Goal: Task Accomplishment & Management: Use online tool/utility

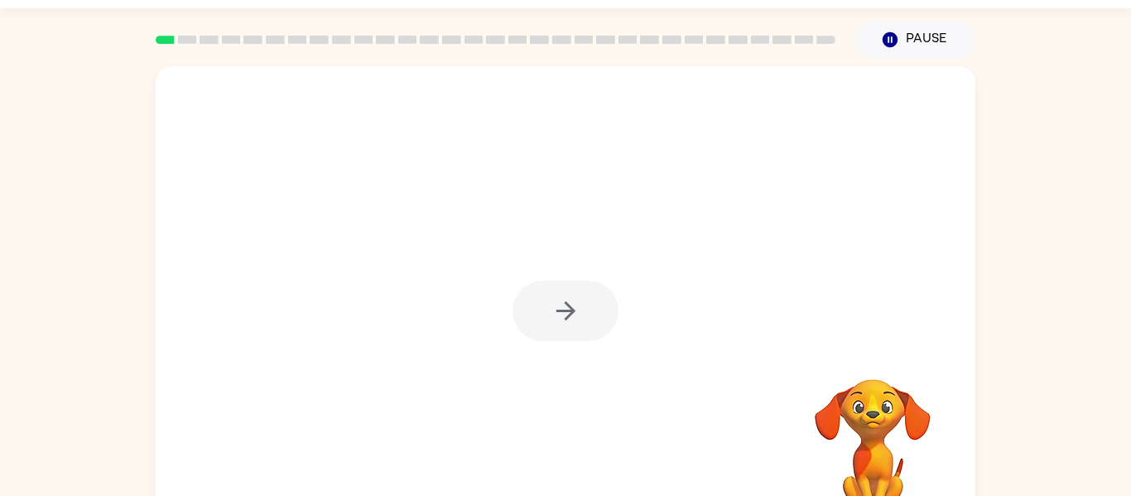
scroll to position [40, 0]
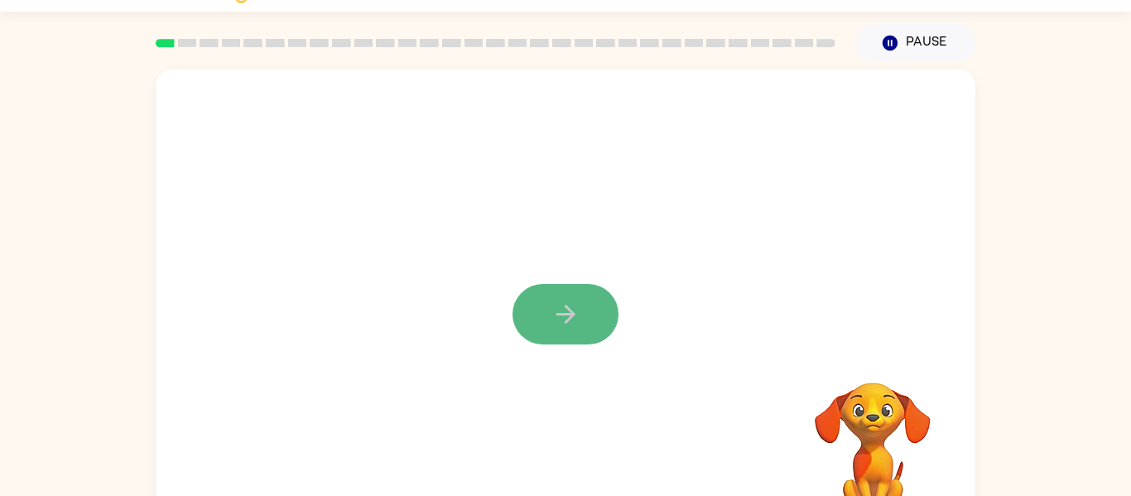
click at [570, 310] on icon "button" at bounding box center [565, 314] width 29 height 29
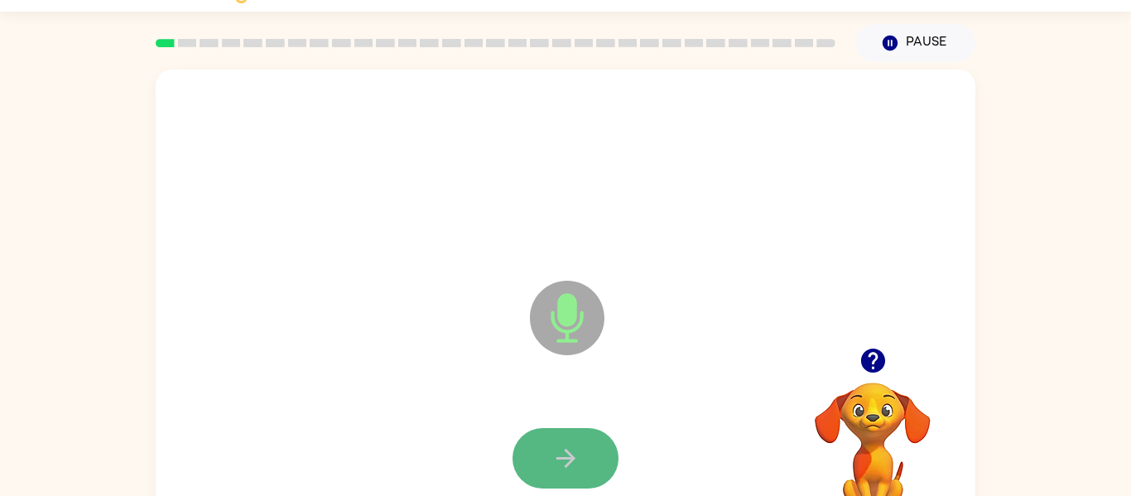
click at [580, 453] on button "button" at bounding box center [565, 458] width 106 height 60
click at [567, 445] on icon "button" at bounding box center [565, 458] width 29 height 29
click at [595, 469] on button "button" at bounding box center [565, 458] width 106 height 60
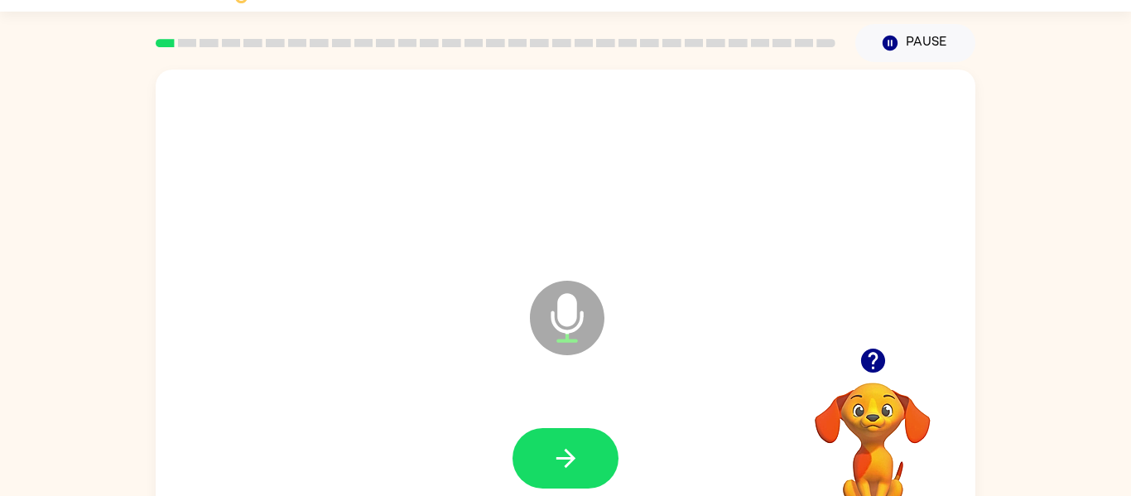
click at [870, 360] on icon "button" at bounding box center [872, 360] width 24 height 24
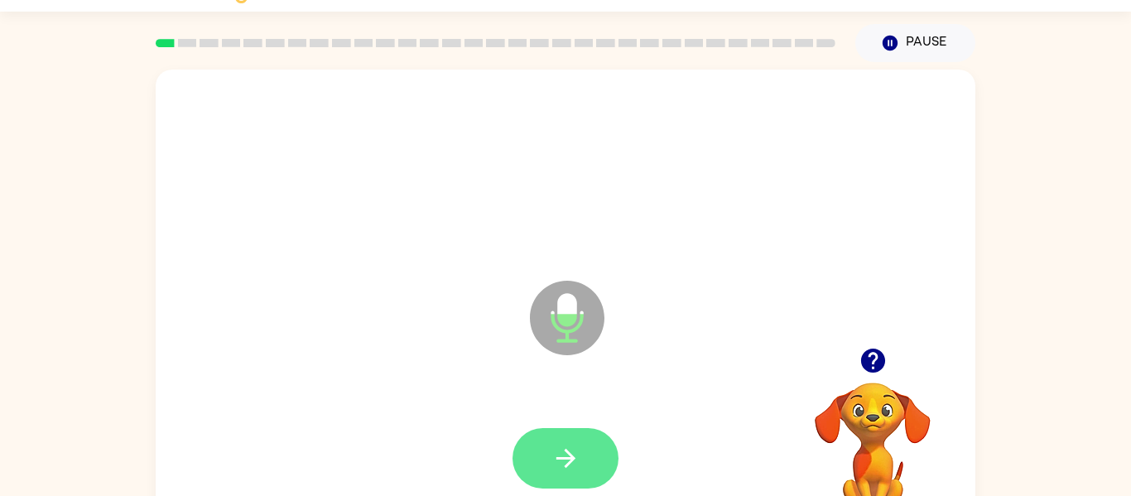
click at [579, 462] on icon "button" at bounding box center [565, 458] width 29 height 29
click at [587, 452] on button "button" at bounding box center [565, 458] width 106 height 60
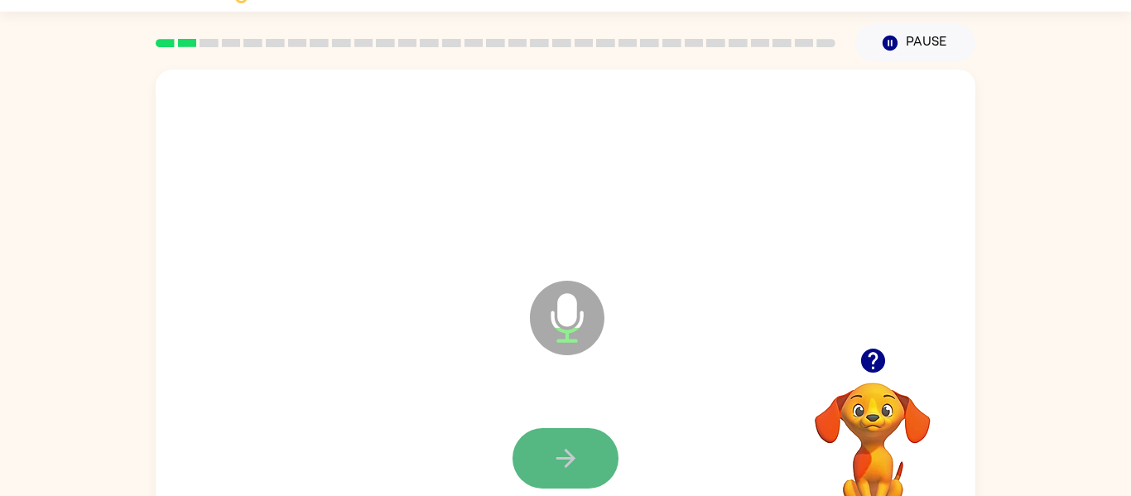
click at [597, 461] on button "button" at bounding box center [565, 458] width 106 height 60
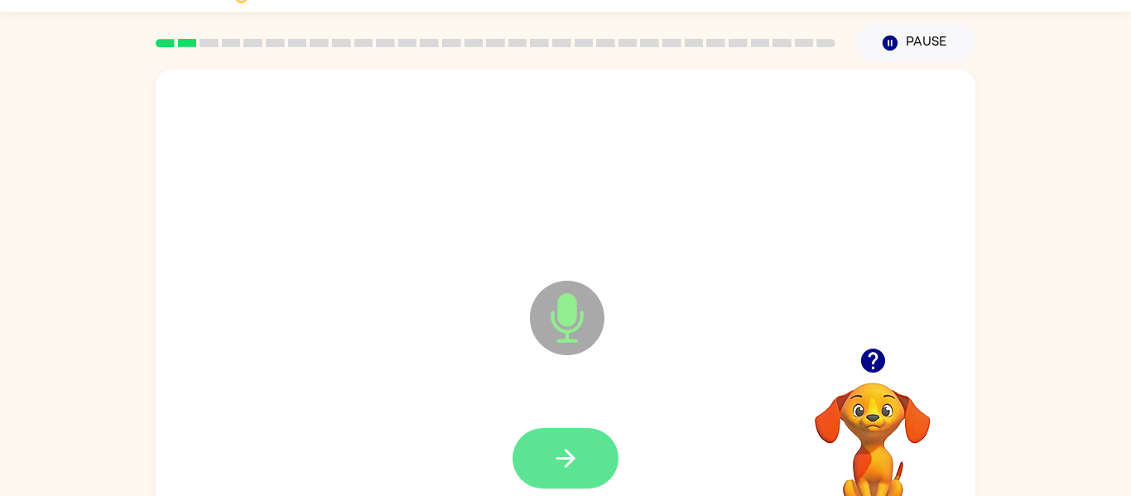
click at [593, 456] on button "button" at bounding box center [565, 458] width 106 height 60
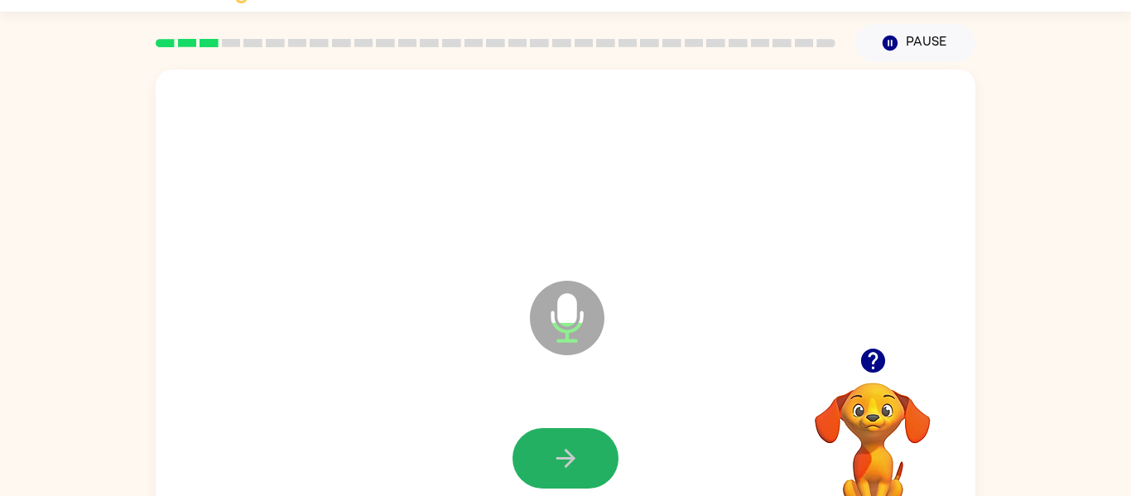
click at [593, 456] on button "button" at bounding box center [565, 458] width 106 height 60
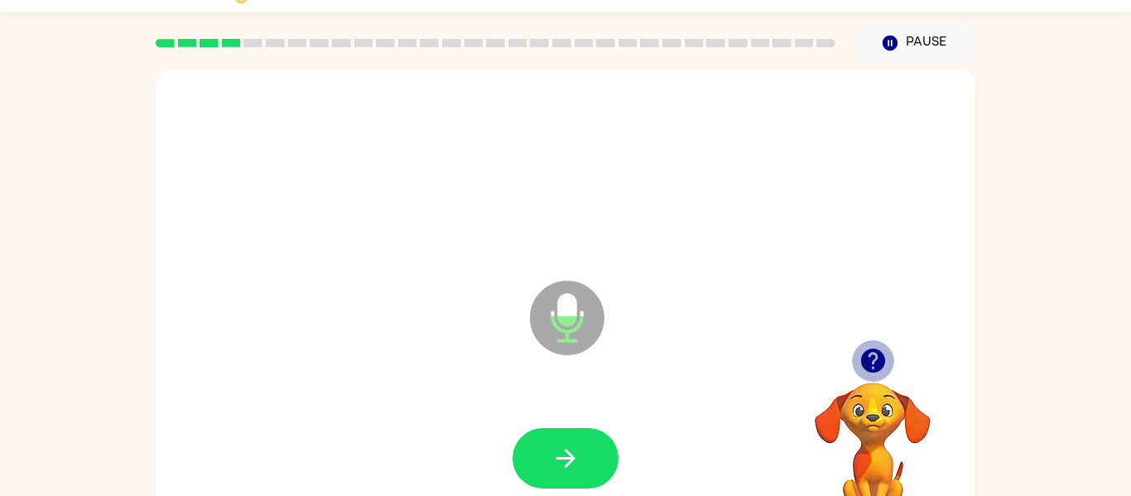
click at [879, 367] on icon "button" at bounding box center [872, 360] width 24 height 24
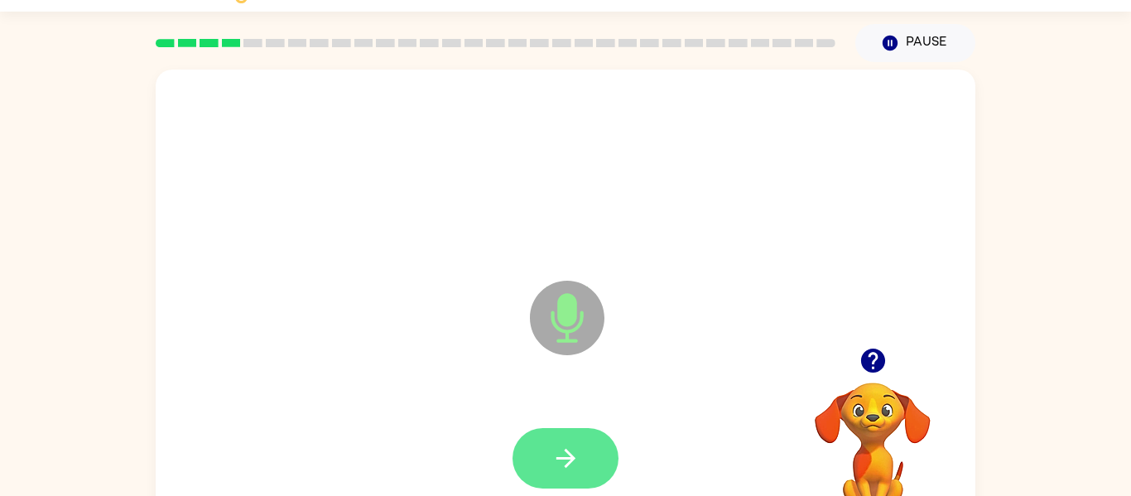
click at [545, 469] on button "button" at bounding box center [565, 458] width 106 height 60
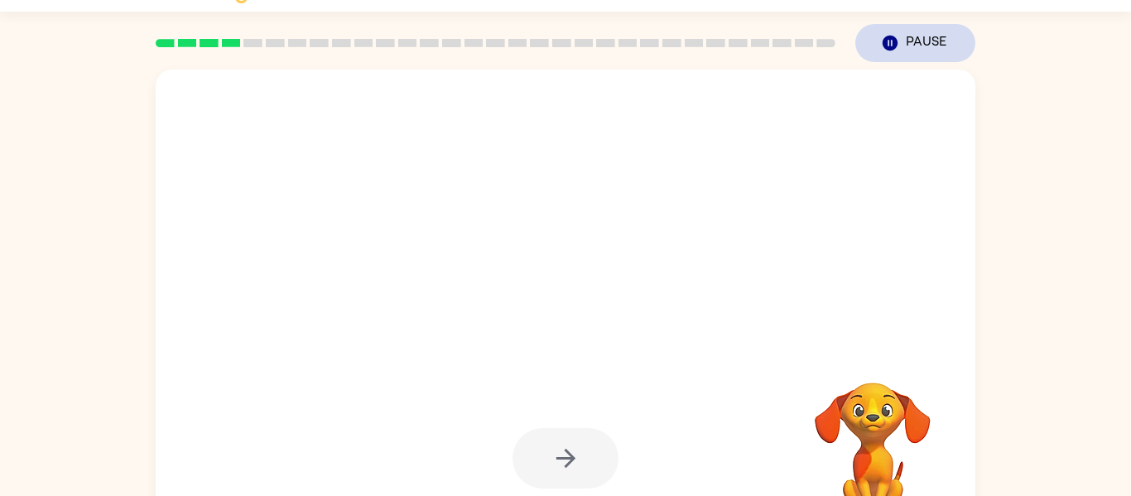
click at [889, 36] on icon "button" at bounding box center [889, 43] width 15 height 15
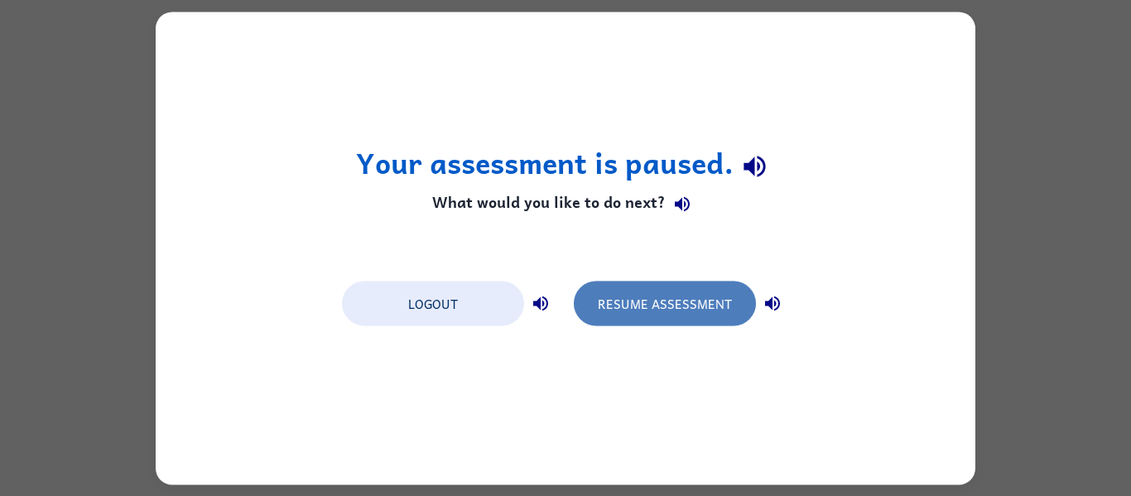
click at [719, 302] on button "Resume Assessment" at bounding box center [665, 303] width 182 height 45
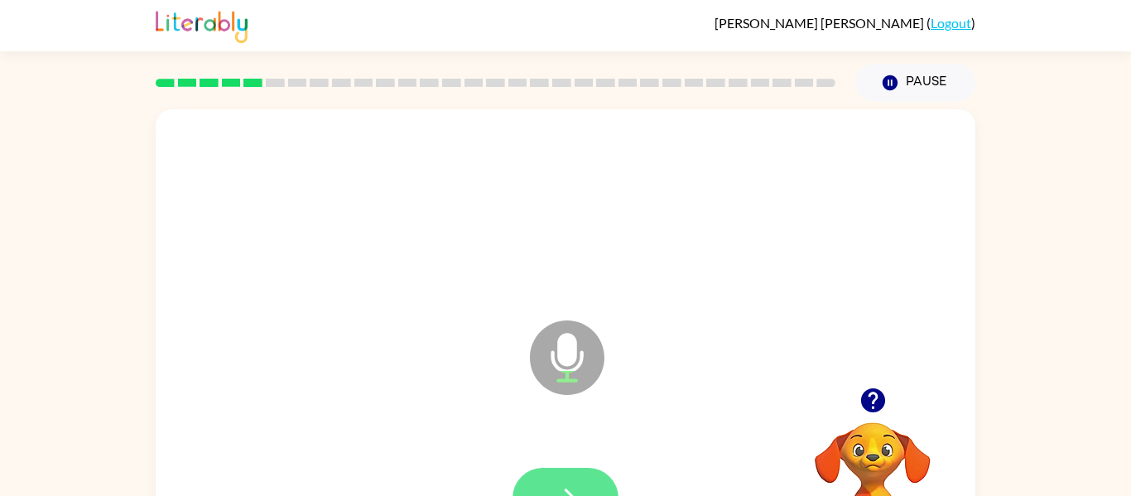
click at [582, 486] on button "button" at bounding box center [565, 498] width 106 height 60
click at [574, 478] on button "button" at bounding box center [565, 498] width 106 height 60
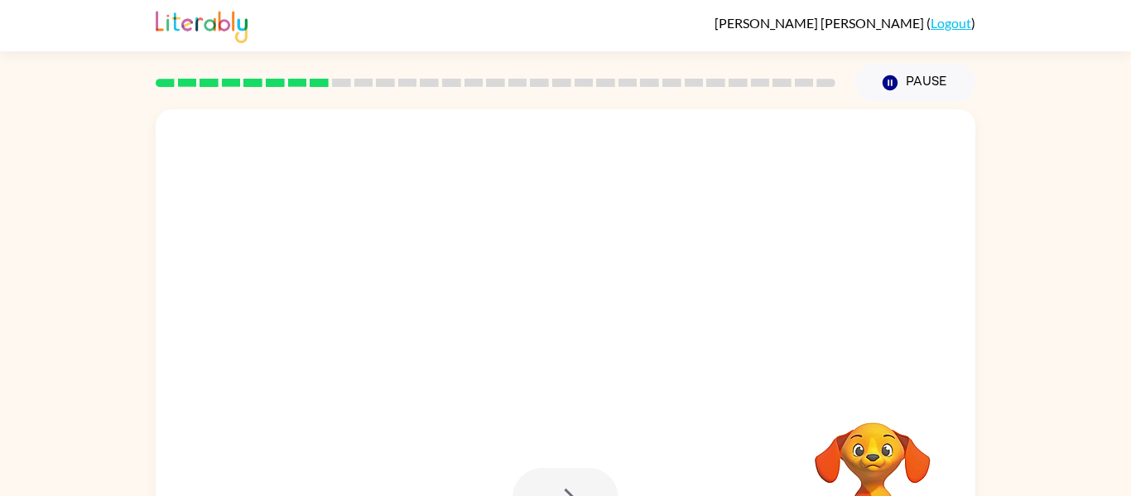
click at [863, 402] on video "Your browser must support playing .mp4 files to use Literably. Please try using…" at bounding box center [873, 479] width 166 height 166
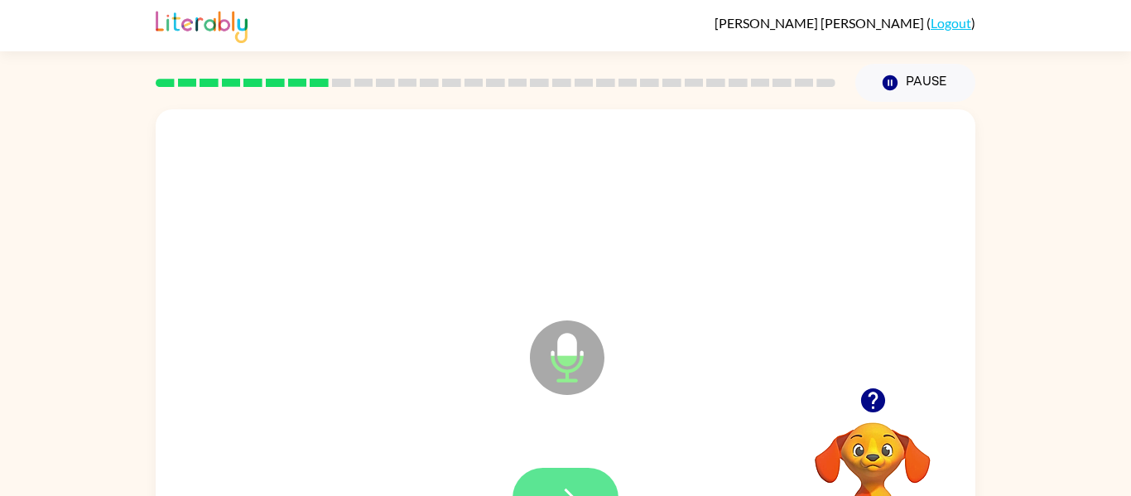
click at [564, 481] on button "button" at bounding box center [565, 498] width 106 height 60
click at [868, 402] on icon "button" at bounding box center [872, 400] width 24 height 24
click at [592, 482] on button "button" at bounding box center [565, 498] width 106 height 60
click at [875, 392] on icon "button" at bounding box center [872, 400] width 24 height 24
click at [575, 472] on button "button" at bounding box center [565, 498] width 106 height 60
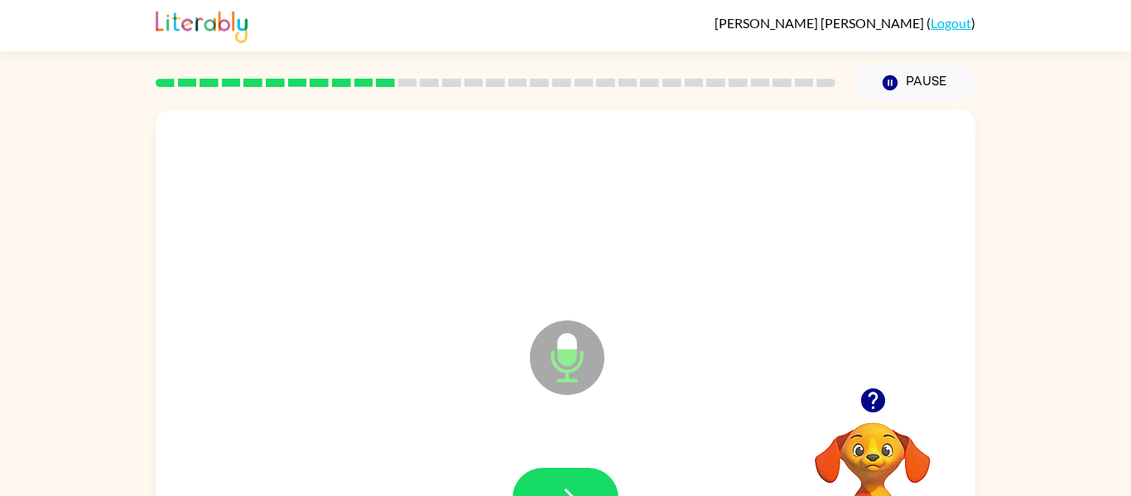
click at [575, 472] on button "button" at bounding box center [565, 498] width 106 height 60
